Goal: Task Accomplishment & Management: Manage account settings

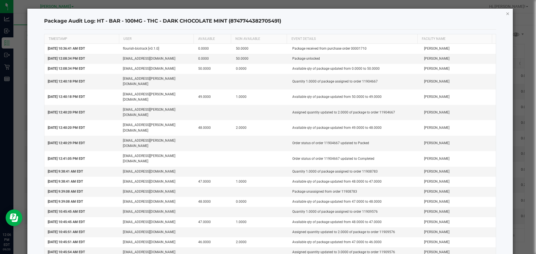
click at [505, 16] on icon "button" at bounding box center [507, 13] width 4 height 7
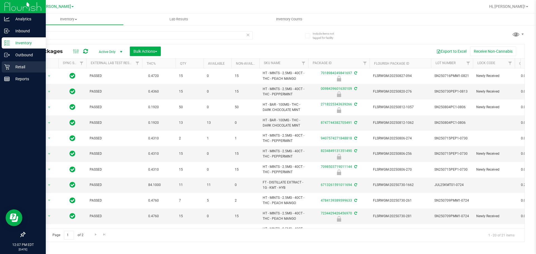
click at [23, 64] on p "Retail" at bounding box center [26, 67] width 33 height 7
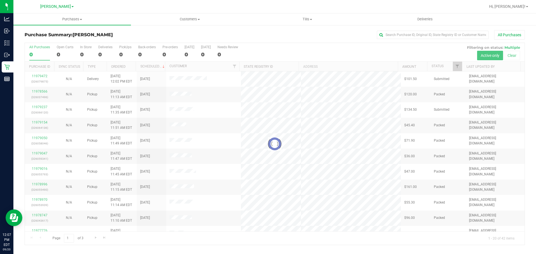
click at [103, 55] on div at bounding box center [274, 144] width 499 height 202
click at [102, 55] on div at bounding box center [274, 144] width 499 height 202
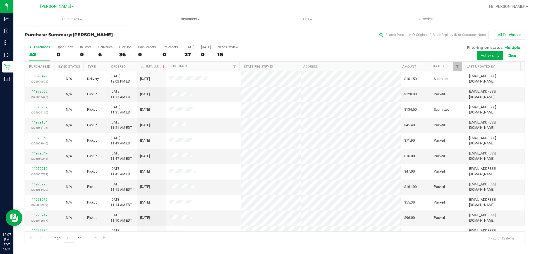
click at [100, 55] on div "6" at bounding box center [105, 54] width 14 height 6
click at [0, 0] on input "Deliveries 6" at bounding box center [0, 0] width 0 height 0
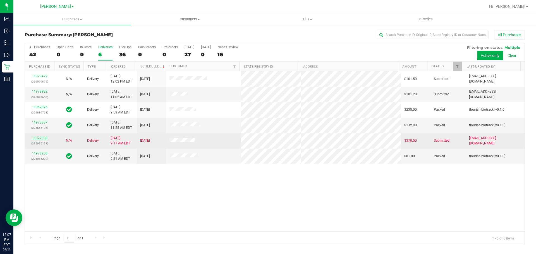
click at [39, 139] on link "11977938" at bounding box center [40, 138] width 16 height 4
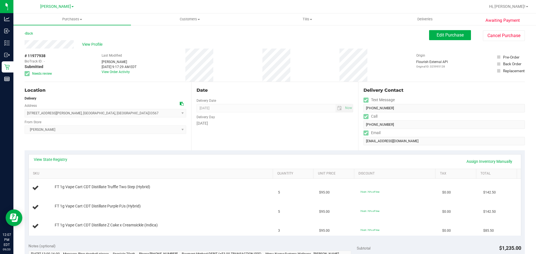
click at [243, 132] on div "Date Delivery Date [DATE] Now [DATE] 08:00 AM Now Delivery Day [DATE]" at bounding box center [274, 116] width 167 height 68
click at [54, 157] on link "View State Registry" at bounding box center [50, 160] width 33 height 6
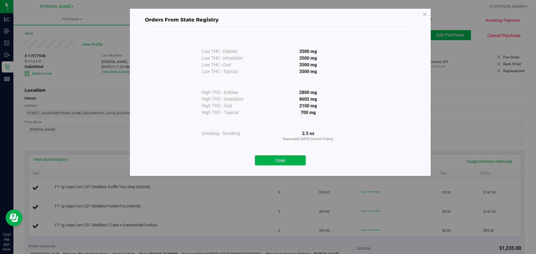
click at [50, 151] on div "Orders From State Registry Low THC - Edibles 3500 mg" at bounding box center [270, 127] width 540 height 254
click at [268, 158] on button "Close" at bounding box center [280, 160] width 51 height 10
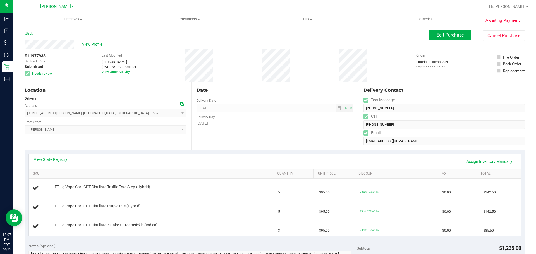
click at [95, 42] on span "View Profile" at bounding box center [93, 45] width 22 height 6
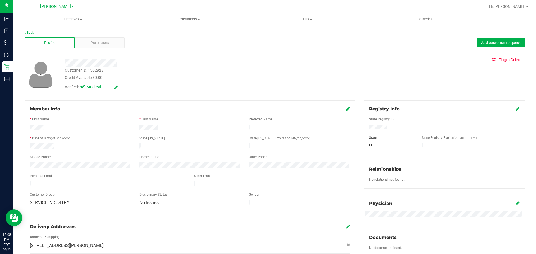
scroll to position [28, 0]
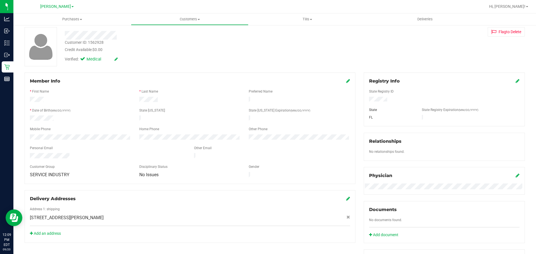
click at [520, 3] on div "Hi, [PERSON_NAME]!" at bounding box center [508, 7] width 44 height 10
click at [516, 12] on div "Hi, [PERSON_NAME]!" at bounding box center [509, 6] width 48 height 11
click at [516, 9] on link "Hi, [PERSON_NAME]!" at bounding box center [508, 7] width 44 height 6
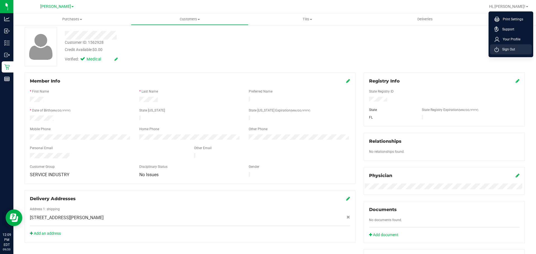
click at [508, 53] on li "Sign Out" at bounding box center [510, 49] width 42 height 10
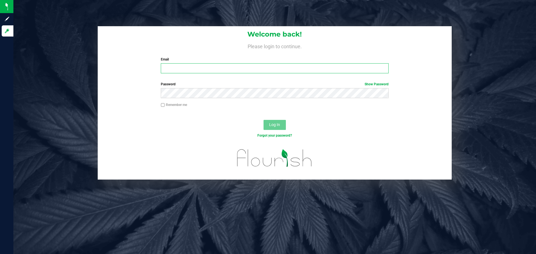
click at [220, 69] on input "Email" at bounding box center [274, 68] width 227 height 10
type input "[EMAIL_ADDRESS][DOMAIN_NAME]"
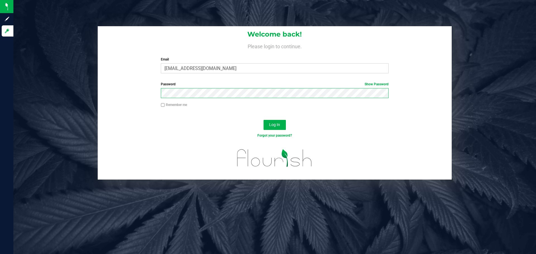
click at [263, 120] on button "Log In" at bounding box center [274, 125] width 22 height 10
